Goal: Transaction & Acquisition: Book appointment/travel/reservation

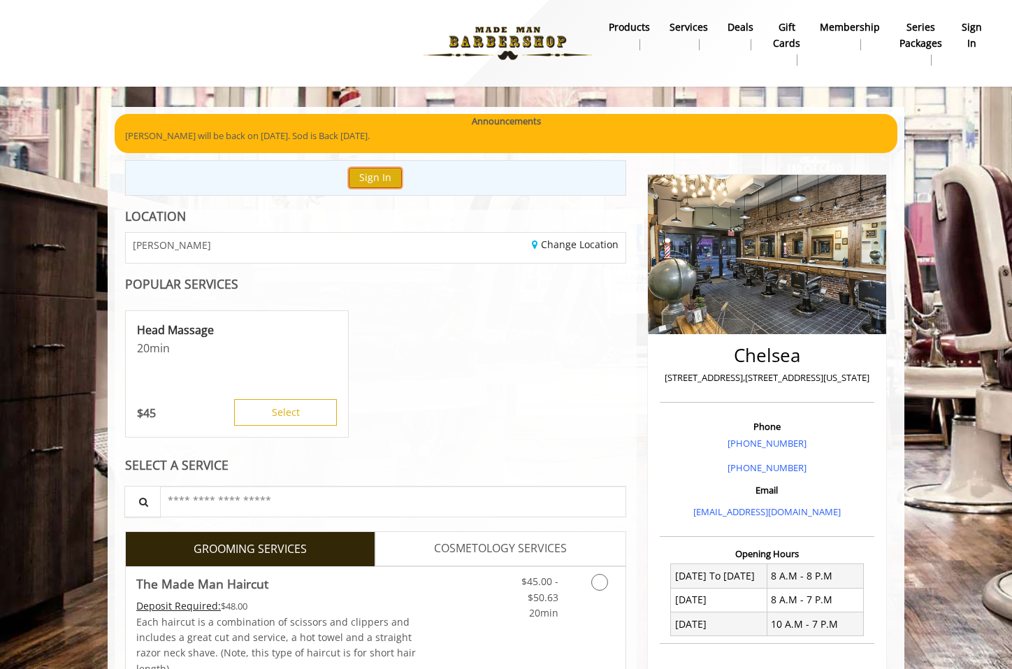
click at [387, 181] on button "Sign In" at bounding box center [375, 178] width 53 height 20
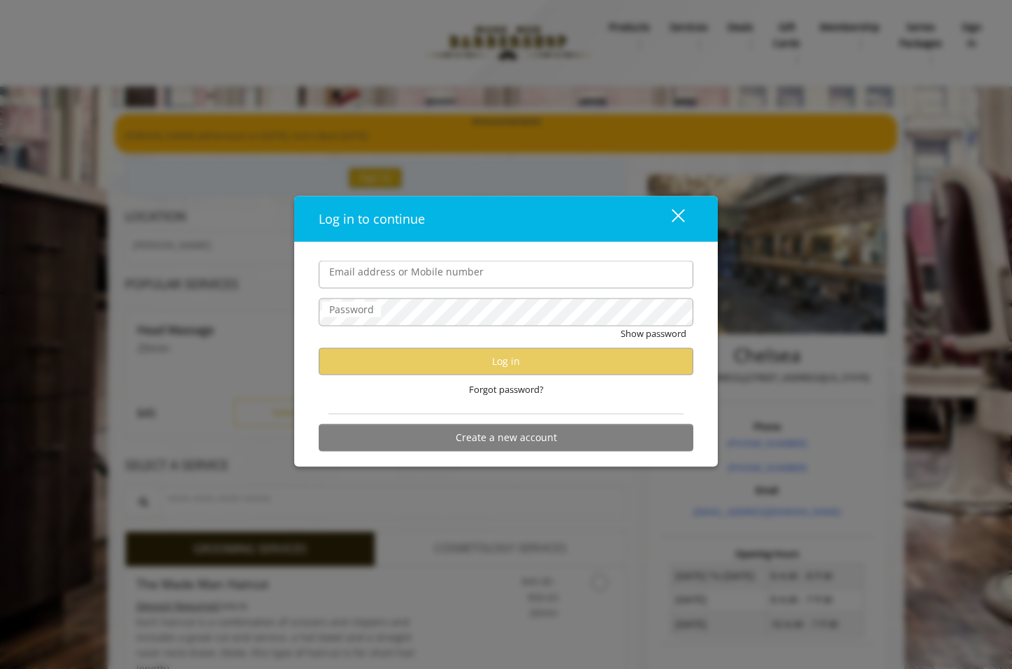
click at [404, 271] on input "Email address or Mobile number" at bounding box center [506, 275] width 375 height 28
type input "**********"
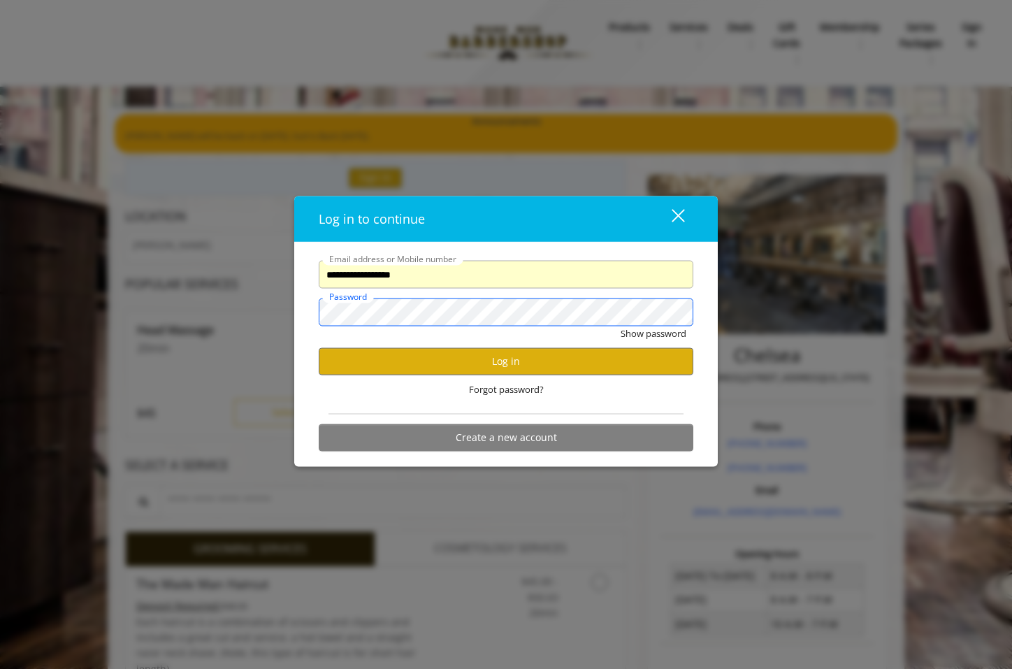
click at [621, 327] on button "Show password" at bounding box center [654, 334] width 66 height 15
click at [588, 347] on div "Hide password" at bounding box center [506, 338] width 375 height 22
click at [587, 354] on button "Log in" at bounding box center [506, 361] width 375 height 27
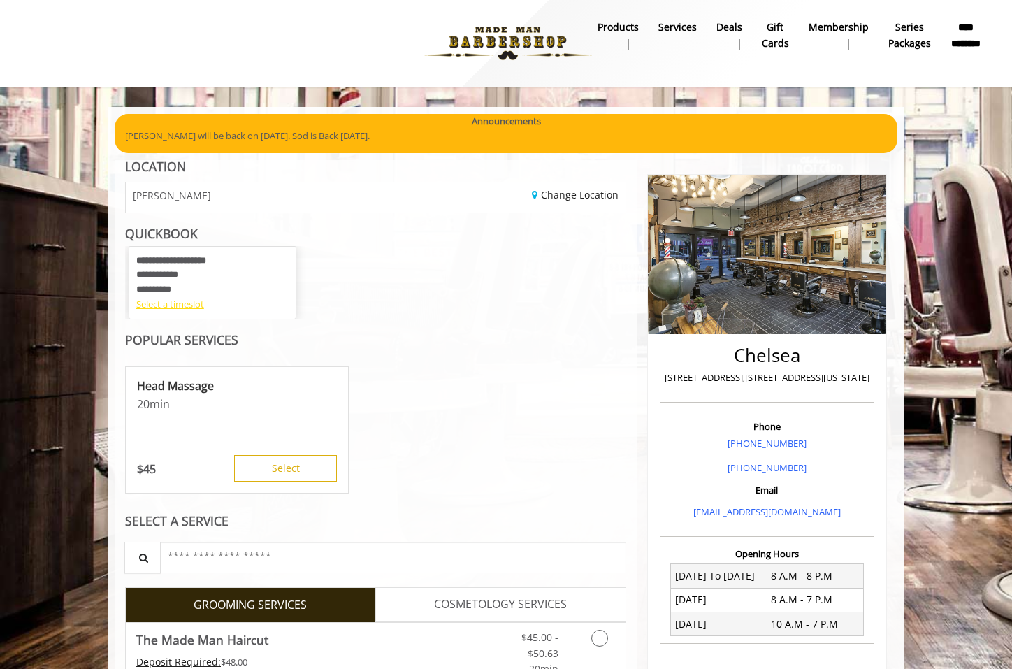
click at [182, 303] on div "Select a timeslot" at bounding box center [212, 304] width 152 height 15
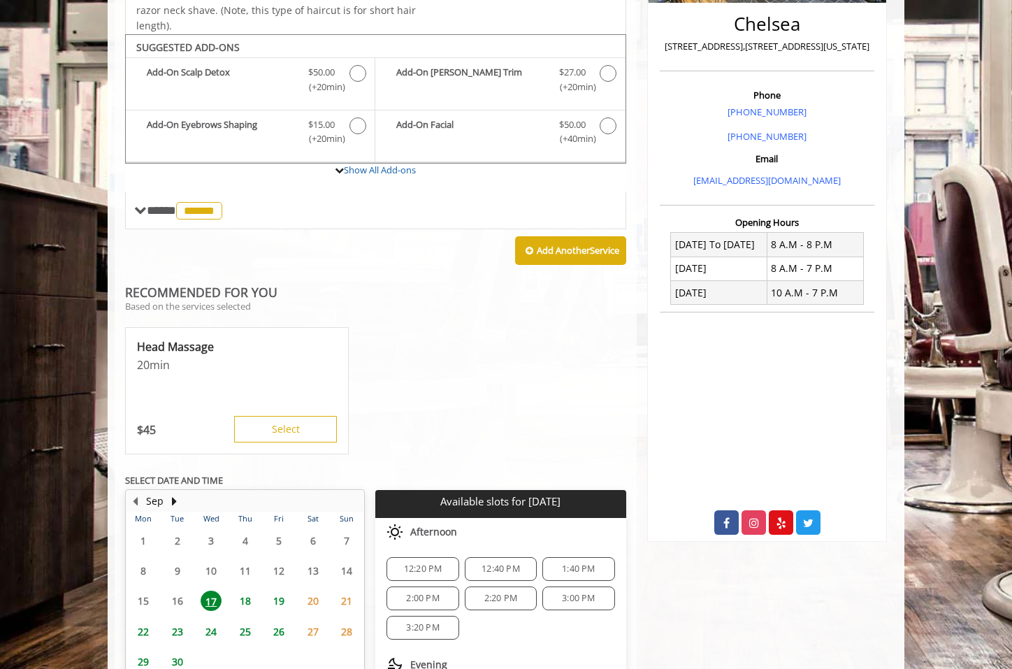
scroll to position [434, 0]
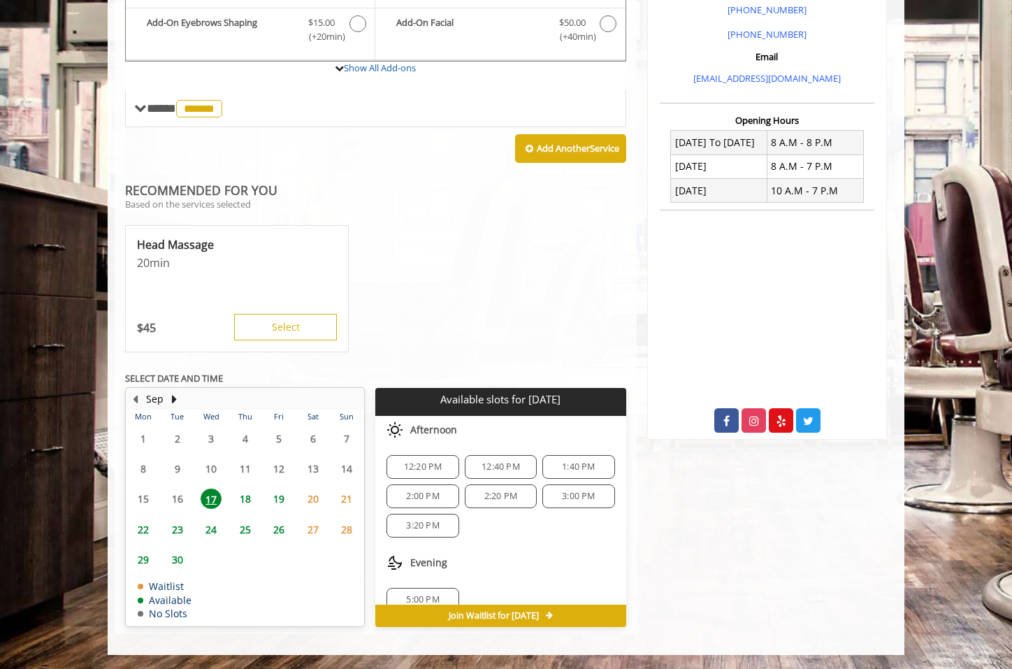
click at [145, 559] on span "29" at bounding box center [143, 560] width 21 height 20
click at [176, 557] on span "30" at bounding box center [177, 560] width 21 height 20
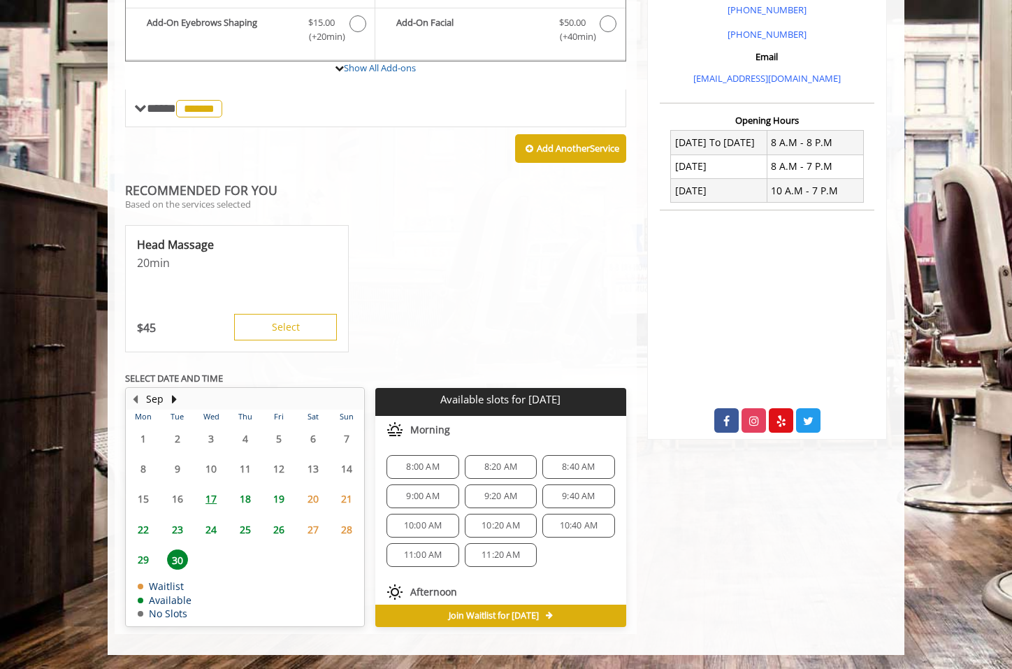
click at [141, 558] on span "29" at bounding box center [143, 560] width 21 height 20
click at [180, 565] on span "30" at bounding box center [177, 560] width 21 height 20
click at [150, 562] on span "29" at bounding box center [143, 560] width 21 height 20
click at [180, 568] on span "30" at bounding box center [177, 560] width 21 height 20
click at [148, 564] on span "29" at bounding box center [143, 560] width 21 height 20
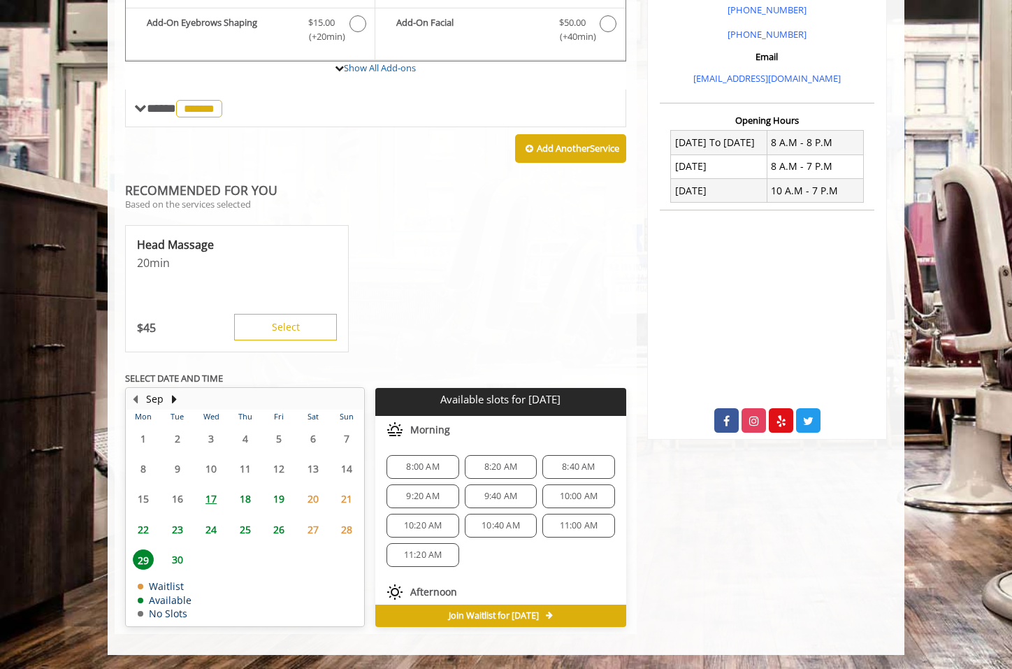
click at [183, 559] on span "30" at bounding box center [177, 560] width 21 height 20
click at [141, 560] on span "29" at bounding box center [143, 560] width 21 height 20
click at [562, 471] on span "8:40 AM" at bounding box center [578, 466] width 33 height 11
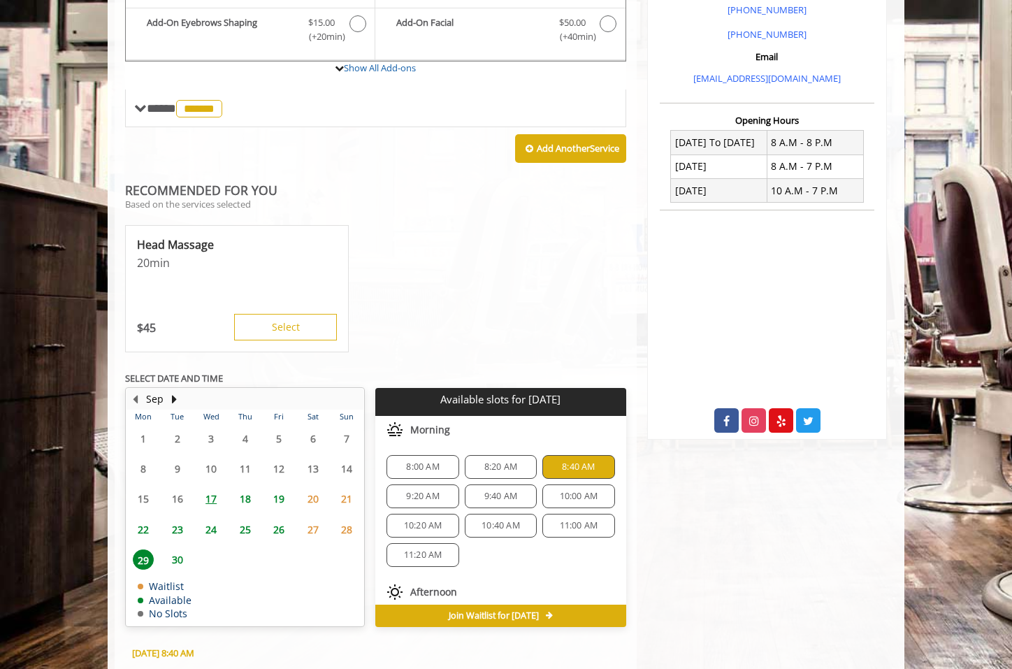
scroll to position [686, 0]
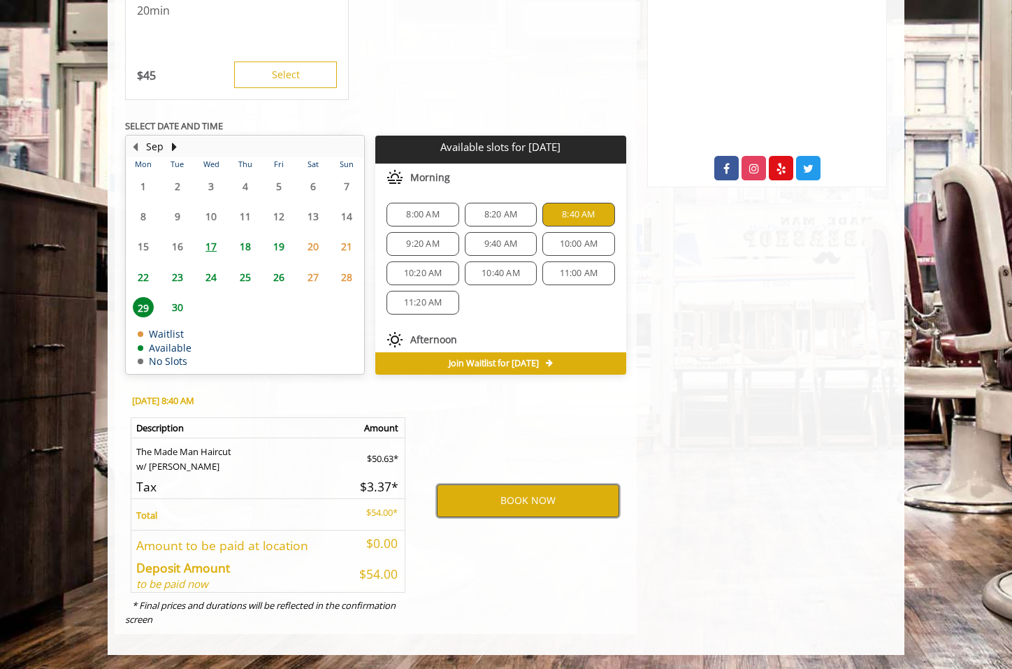
click at [575, 496] on button "BOOK NOW" at bounding box center [528, 501] width 182 height 32
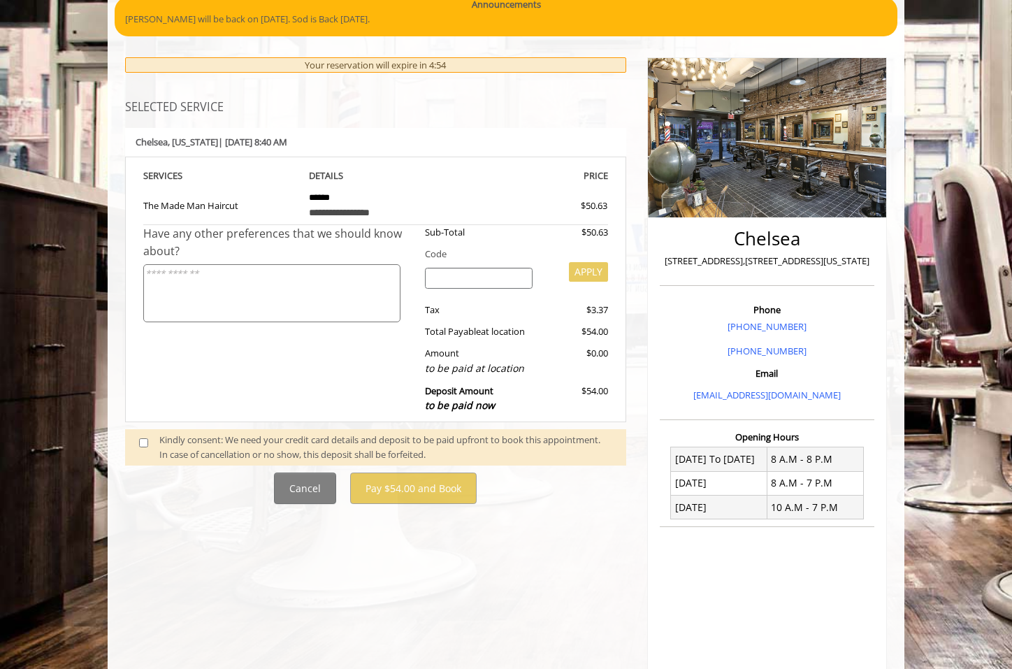
scroll to position [140, 0]
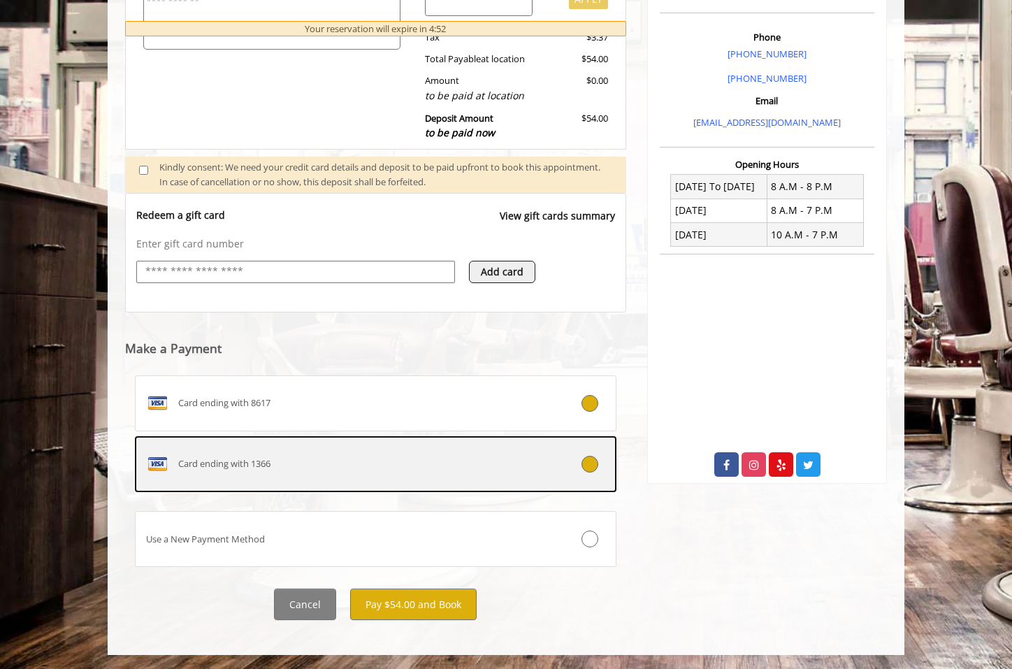
click at [370, 463] on div "Card ending with 1366" at bounding box center [336, 464] width 400 height 22
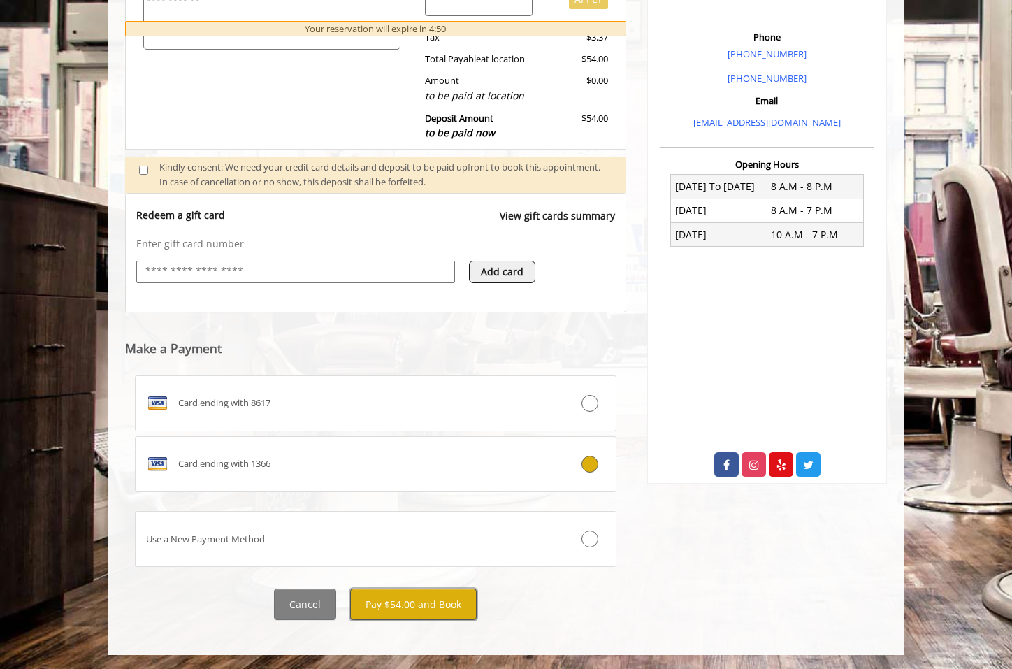
click at [403, 601] on button "Pay $54.00 and Book" at bounding box center [413, 604] width 127 height 31
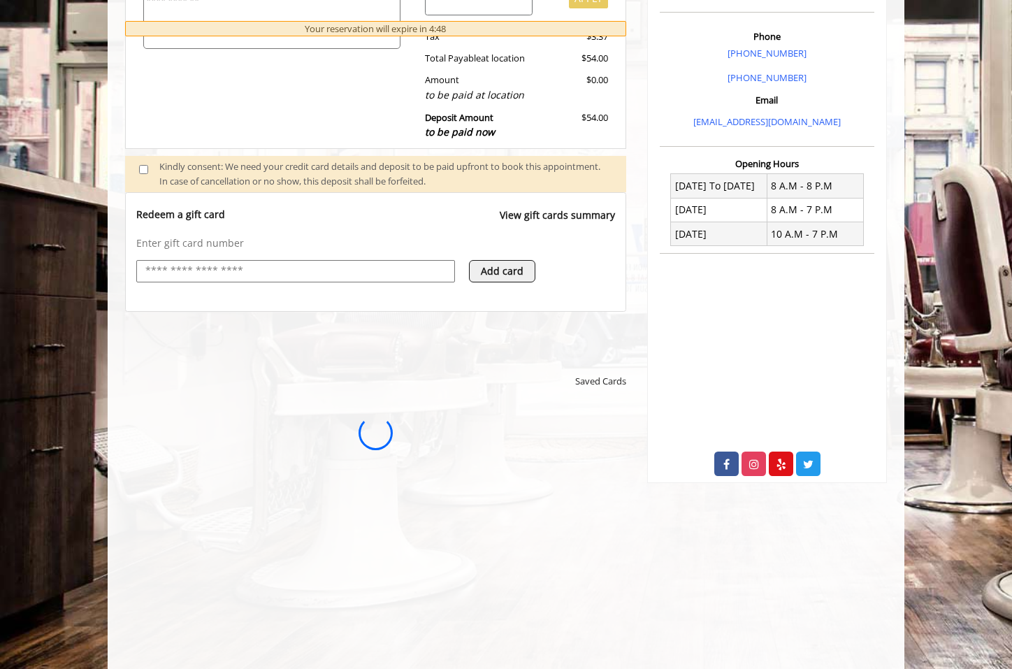
scroll to position [0, 0]
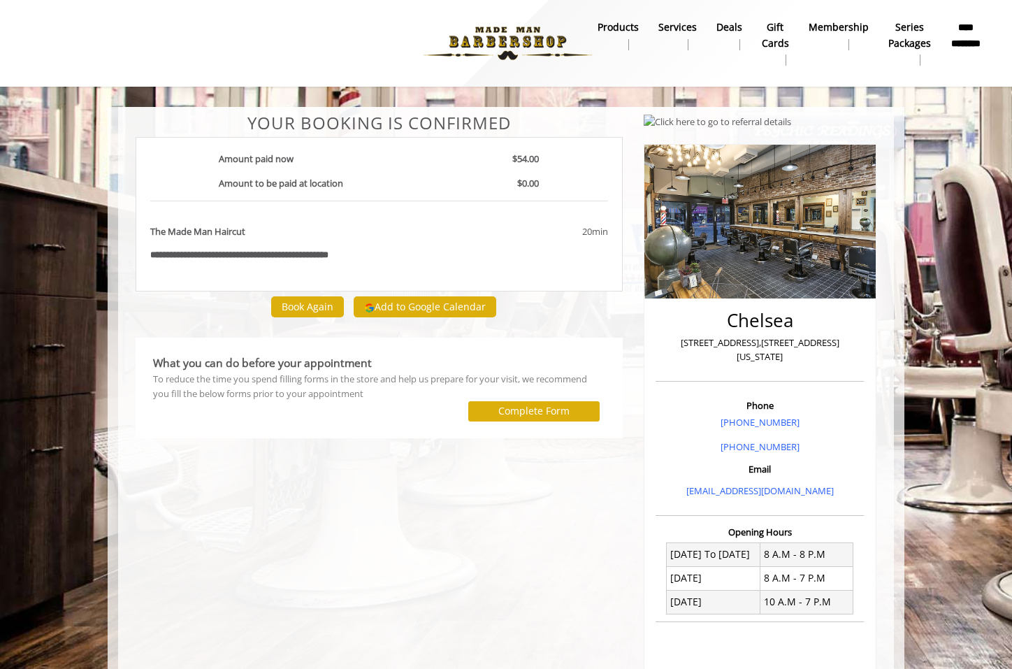
click at [190, 308] on div "Book Again Add to Google Calendar" at bounding box center [379, 307] width 487 height 31
